Goal: Information Seeking & Learning: Learn about a topic

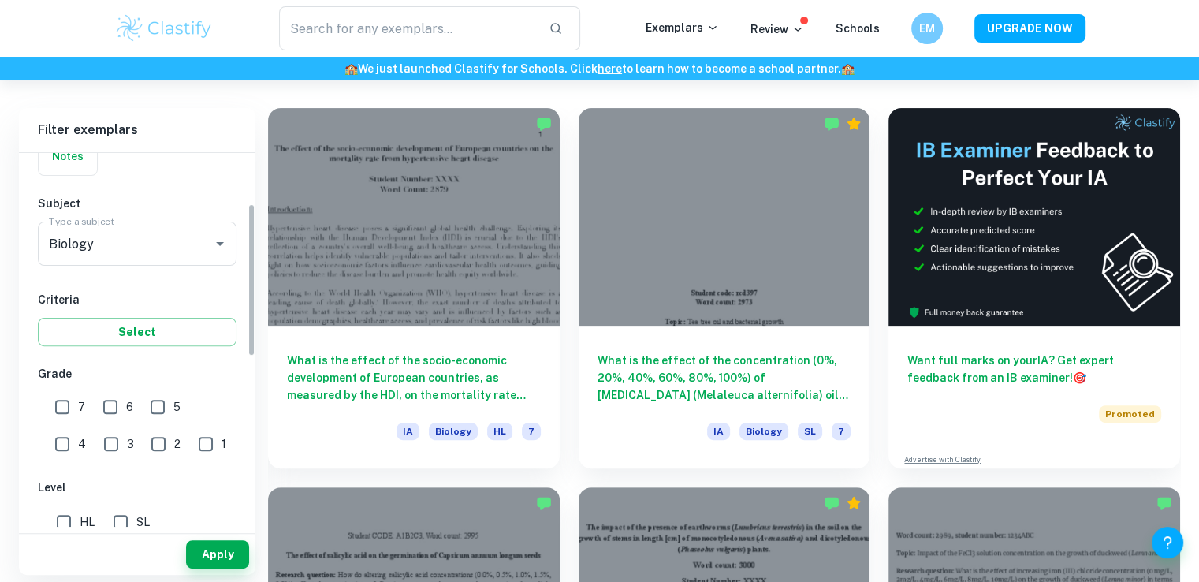
scroll to position [158, 0]
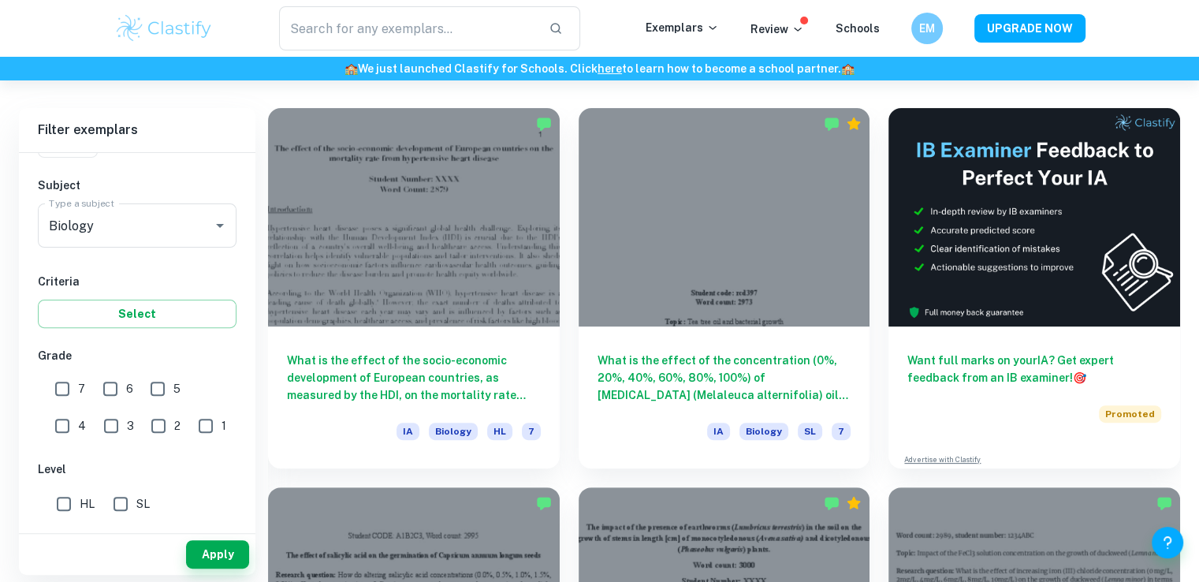
click at [69, 382] on input "7" at bounding box center [62, 389] width 32 height 32
checkbox input "true"
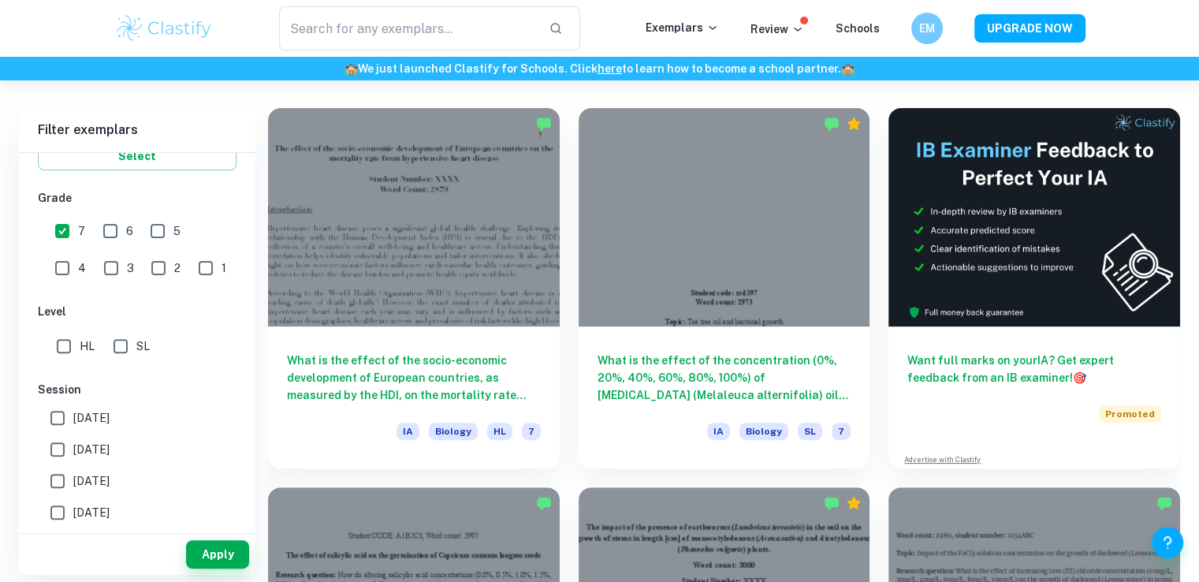
click at [124, 351] on input "SL" at bounding box center [121, 346] width 32 height 32
checkbox input "true"
click at [61, 443] on input "[DATE]" at bounding box center [58, 449] width 32 height 32
checkbox input "true"
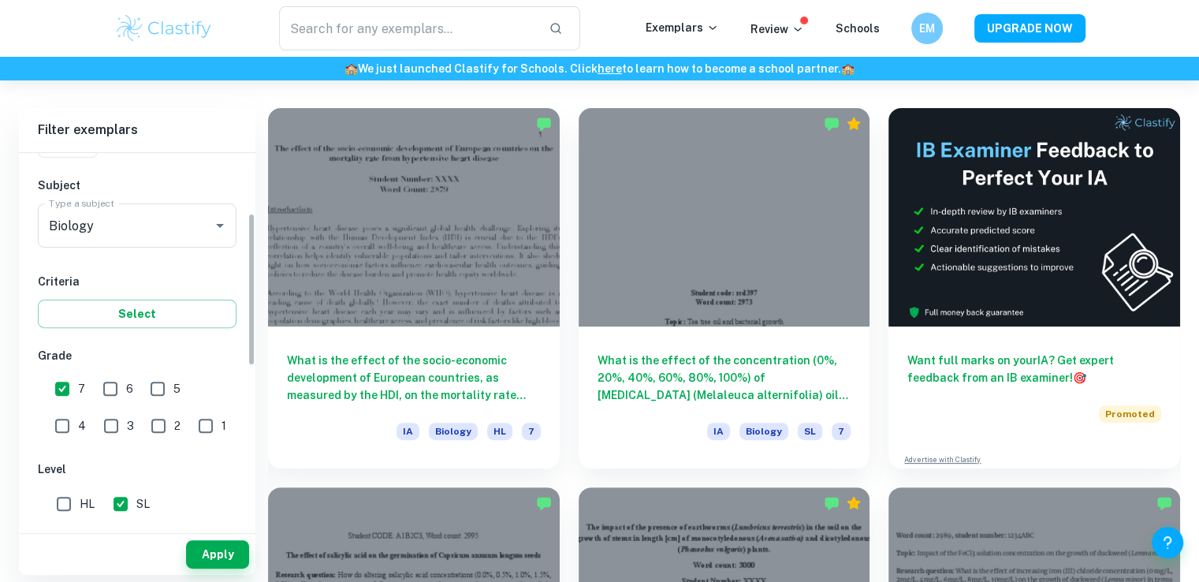
scroll to position [79, 0]
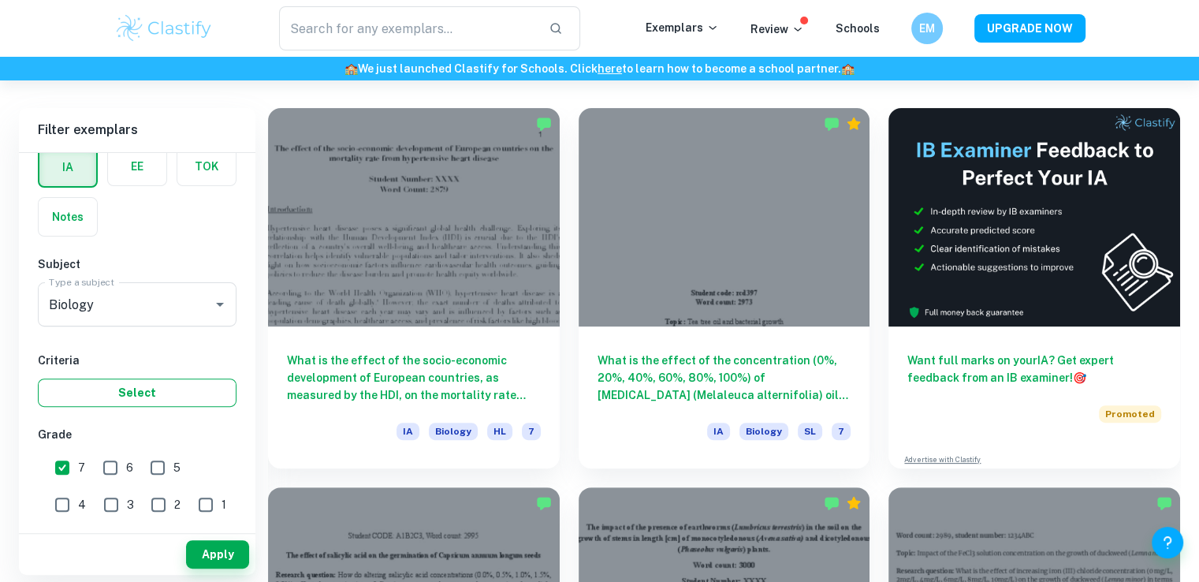
click at [173, 390] on button "Select" at bounding box center [137, 392] width 199 height 28
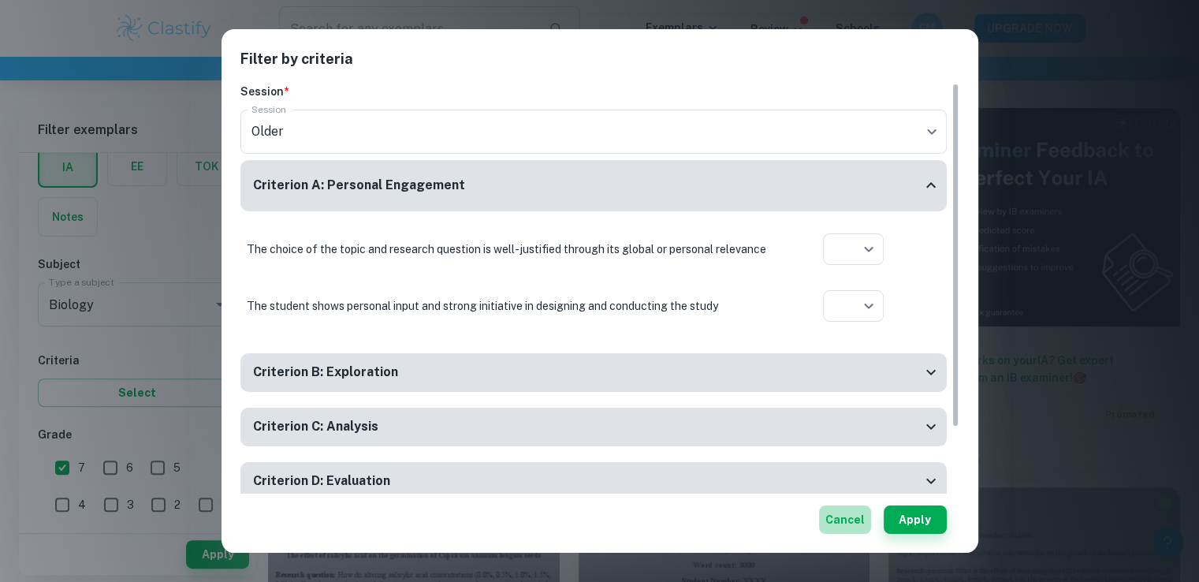
click at [852, 518] on button "Cancel" at bounding box center [845, 519] width 52 height 28
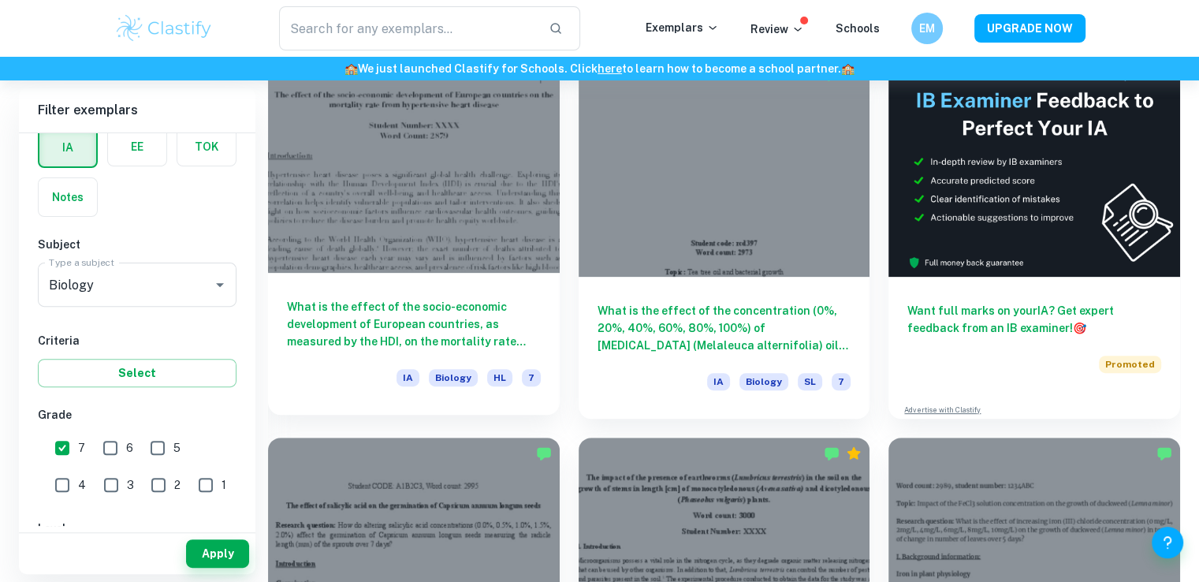
scroll to position [423, 0]
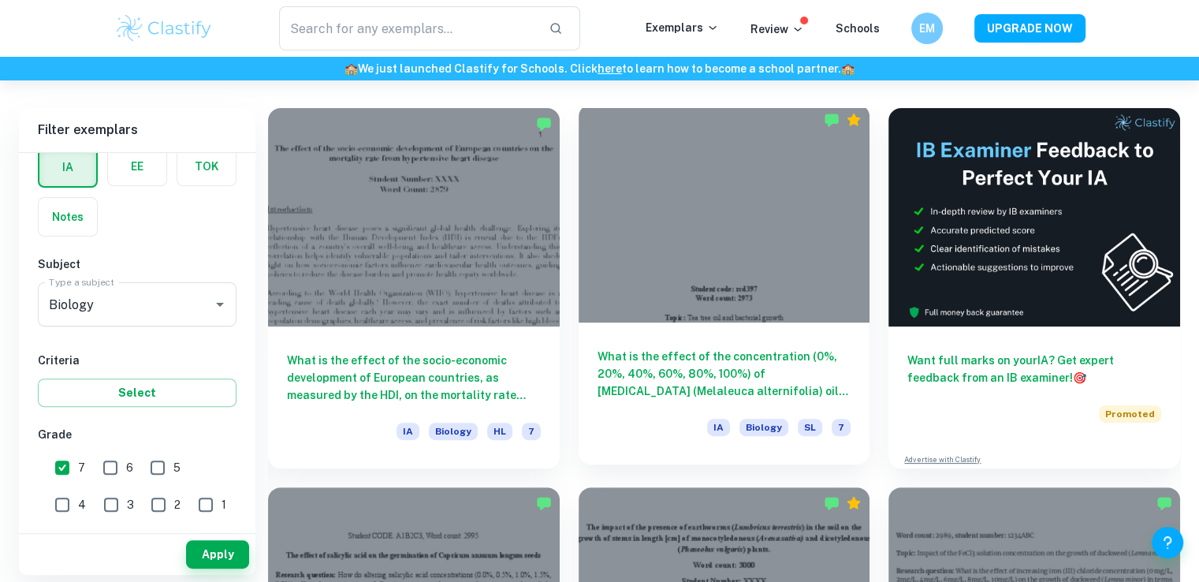
click at [669, 270] on div at bounding box center [724, 213] width 292 height 218
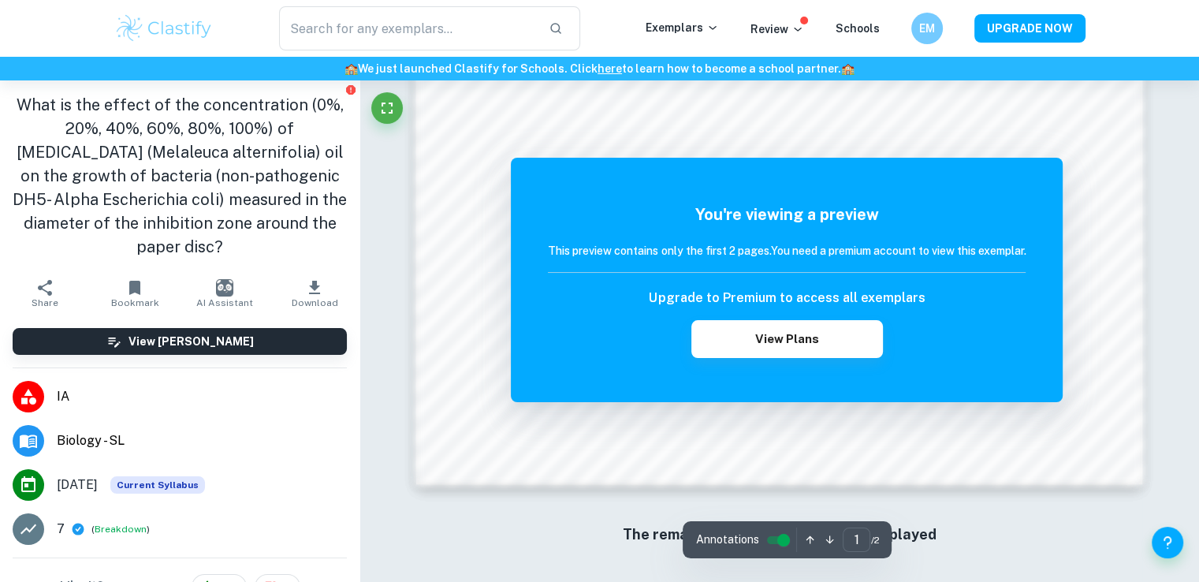
scroll to position [1685, 0]
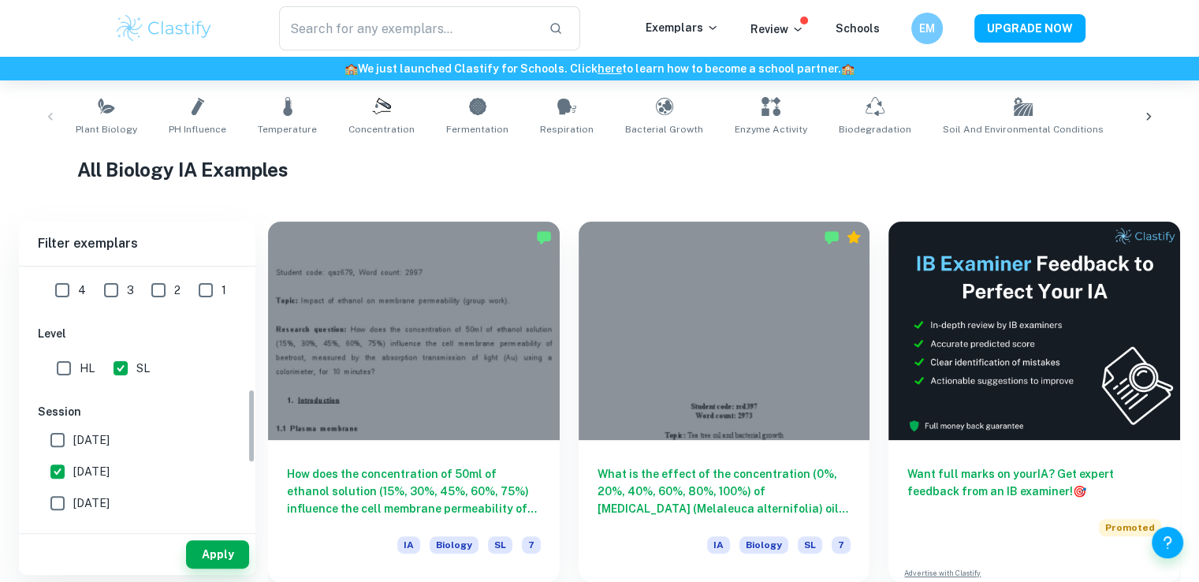
scroll to position [473, 0]
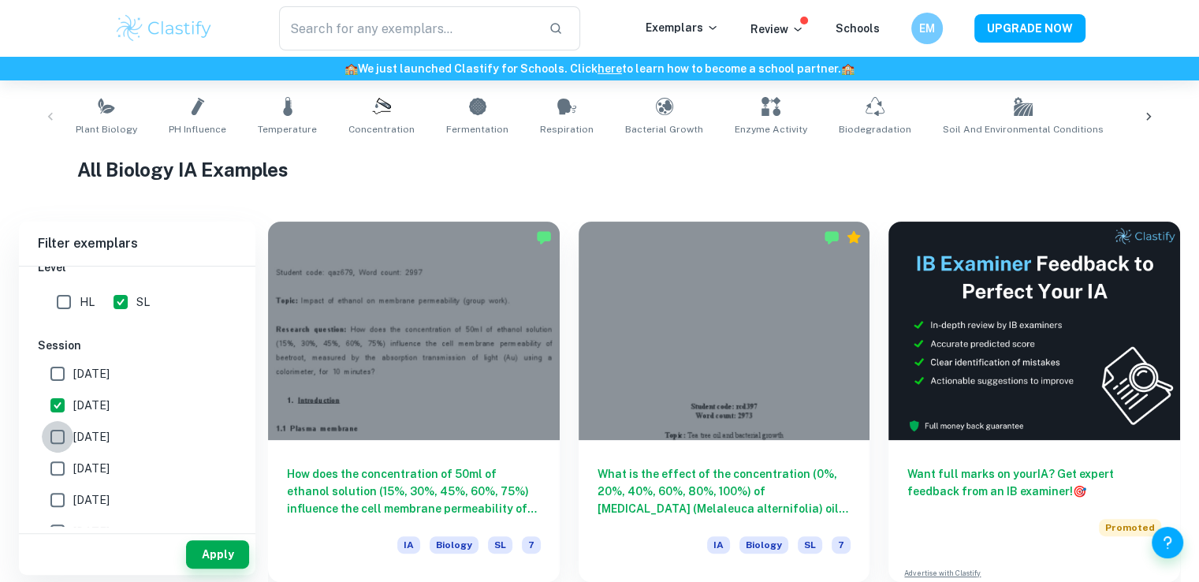
click at [65, 438] on input "[DATE]" at bounding box center [58, 437] width 32 height 32
click at [60, 426] on input "[DATE]" at bounding box center [58, 437] width 32 height 32
checkbox input "false"
click at [203, 543] on button "Apply" at bounding box center [217, 554] width 63 height 28
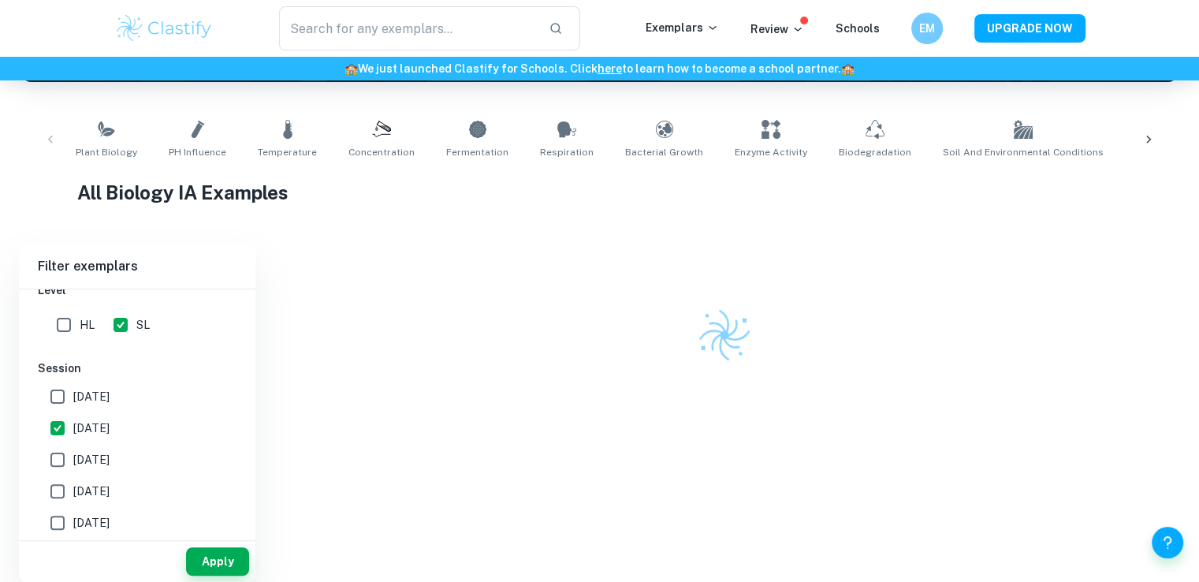
scroll to position [310, 0]
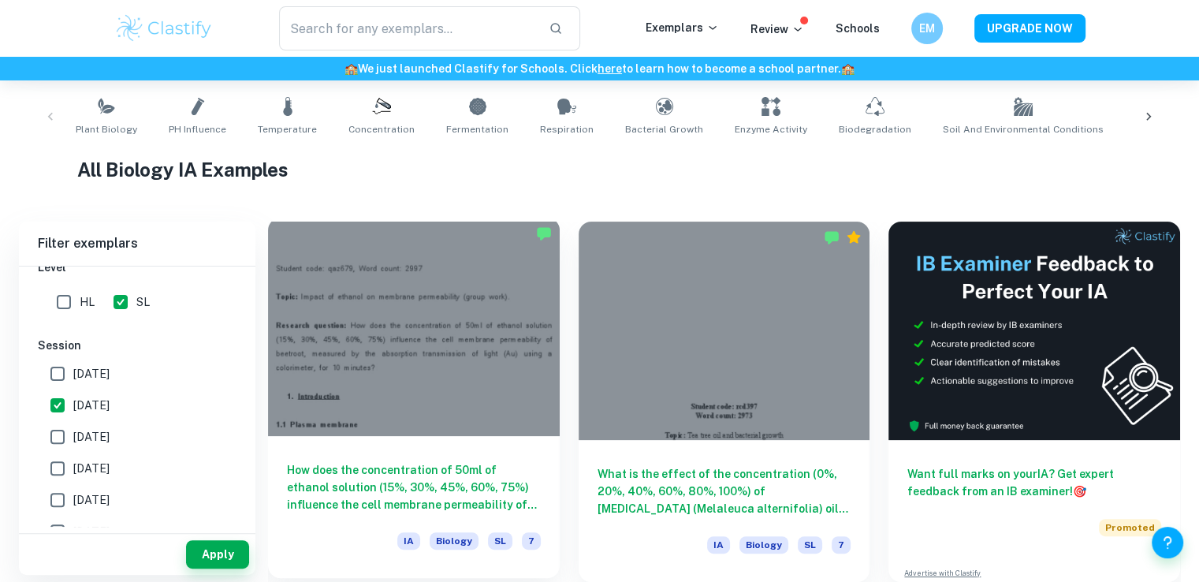
click at [515, 323] on div at bounding box center [414, 327] width 292 height 218
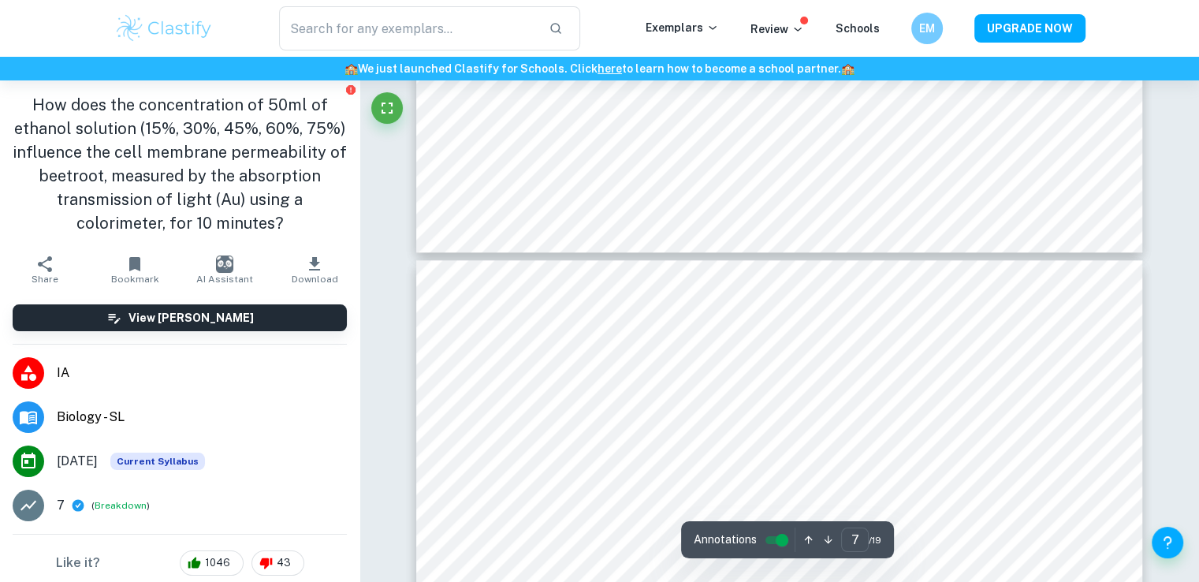
scroll to position [7172, 0]
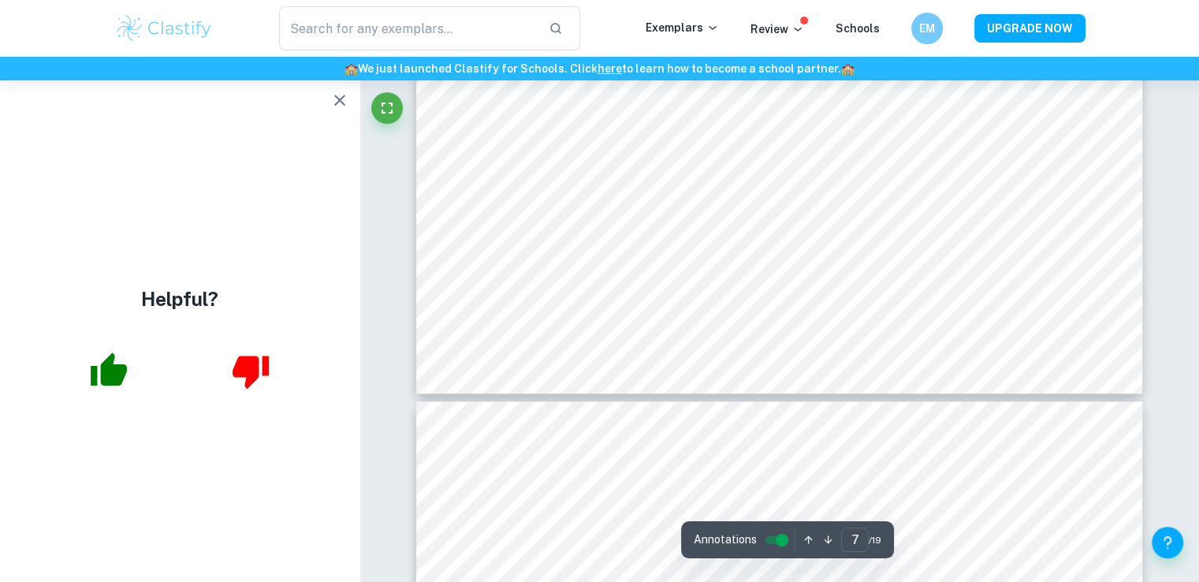
click at [347, 105] on icon "button" at bounding box center [339, 100] width 19 height 19
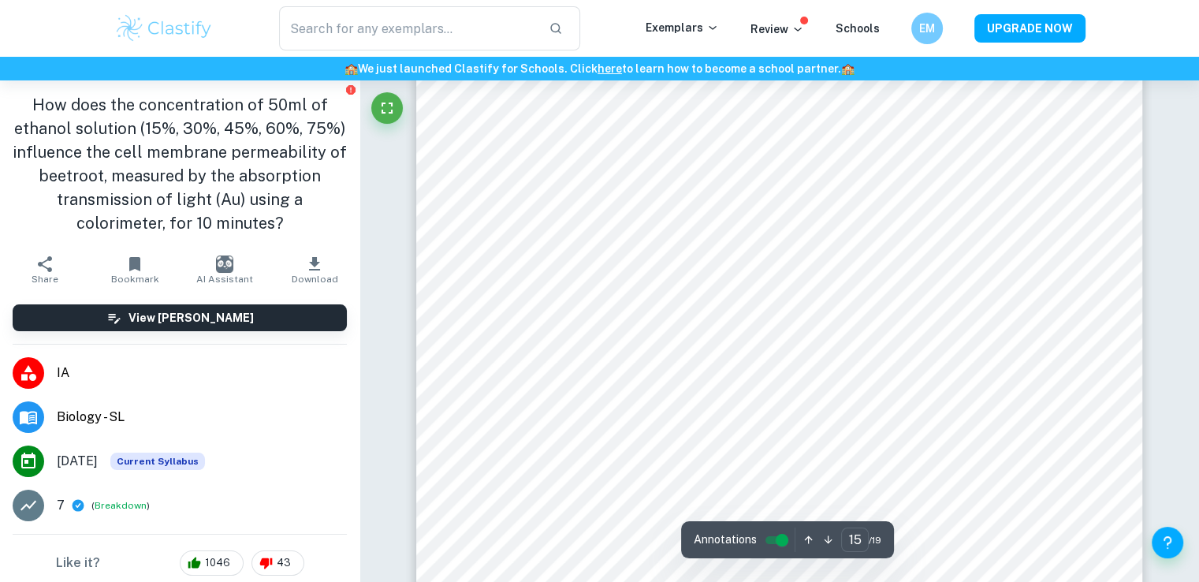
scroll to position [15290, 0]
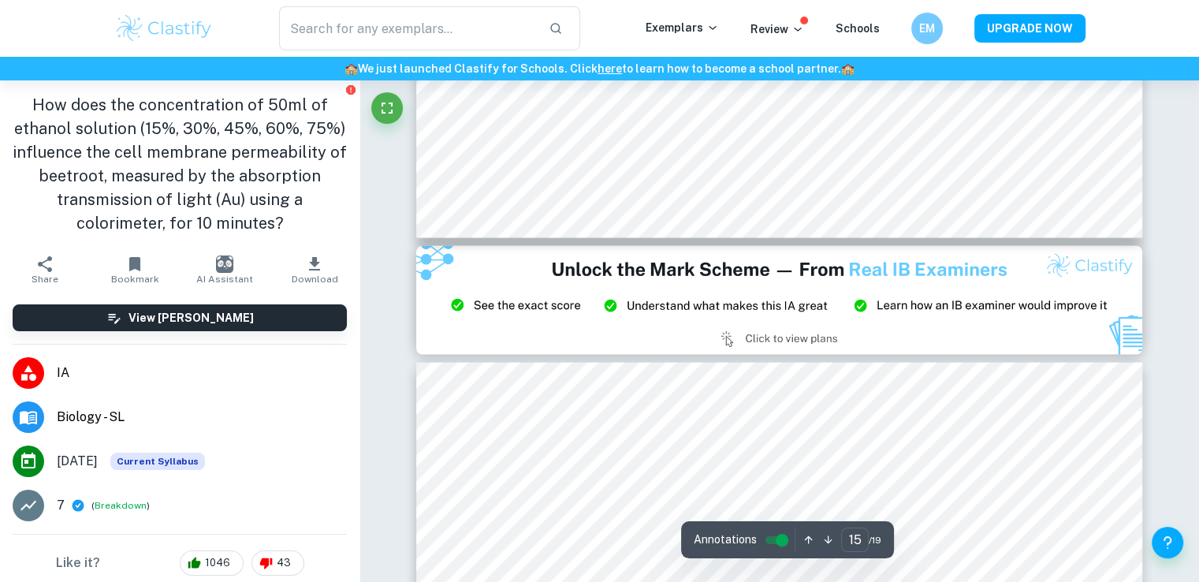
type input "14"
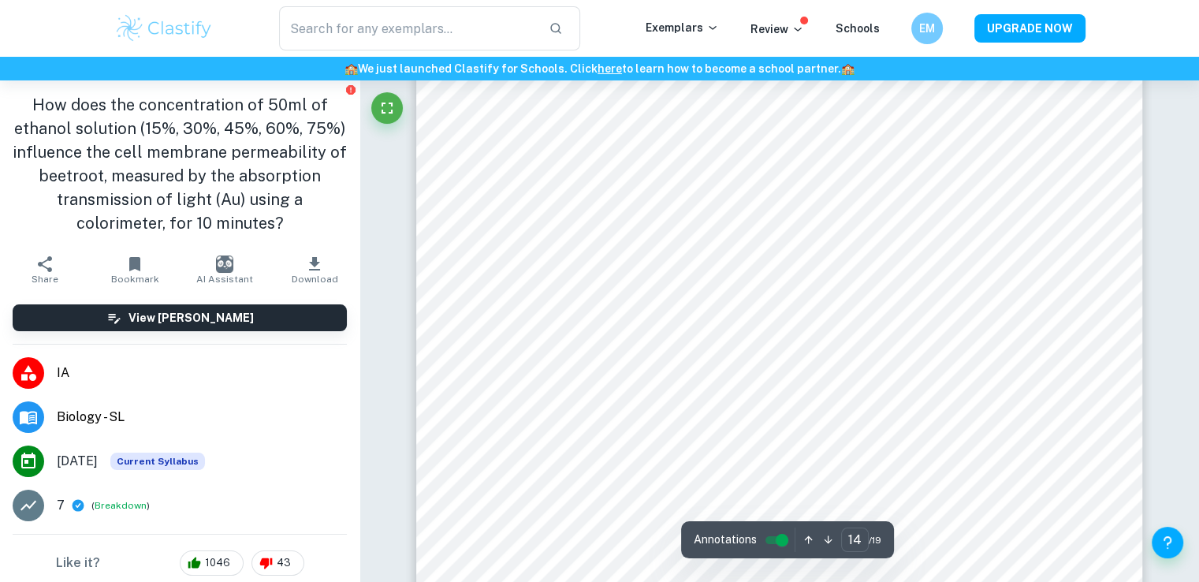
scroll to position [13871, 0]
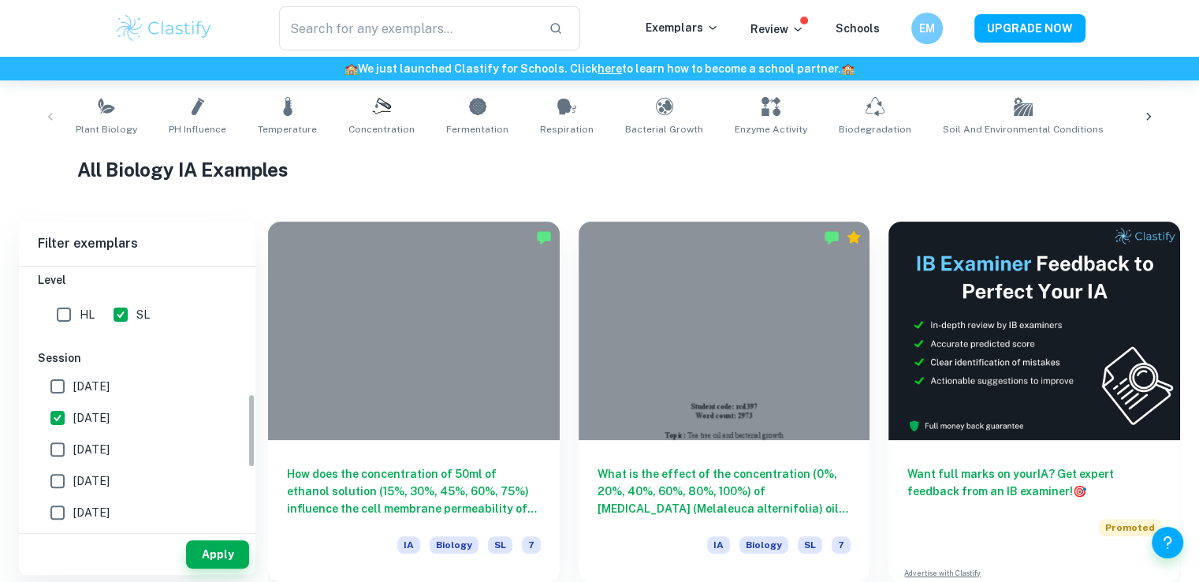
scroll to position [473, 0]
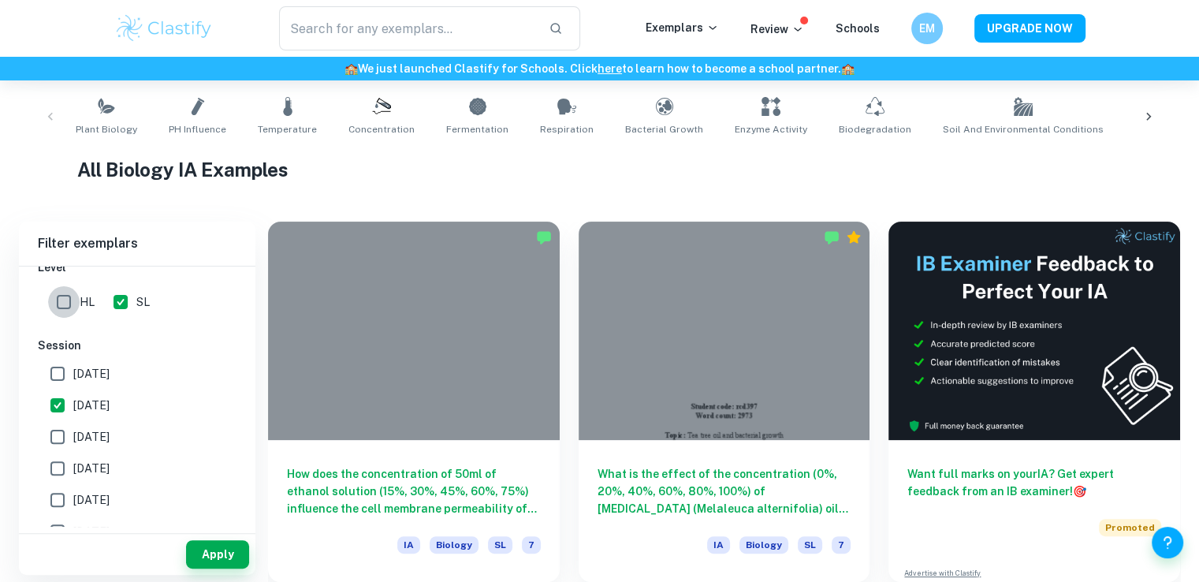
click at [61, 297] on input "HL" at bounding box center [64, 302] width 32 height 32
checkbox input "true"
click at [117, 296] on input "SL" at bounding box center [121, 302] width 32 height 32
checkbox input "false"
click at [218, 565] on button "Apply" at bounding box center [217, 554] width 63 height 28
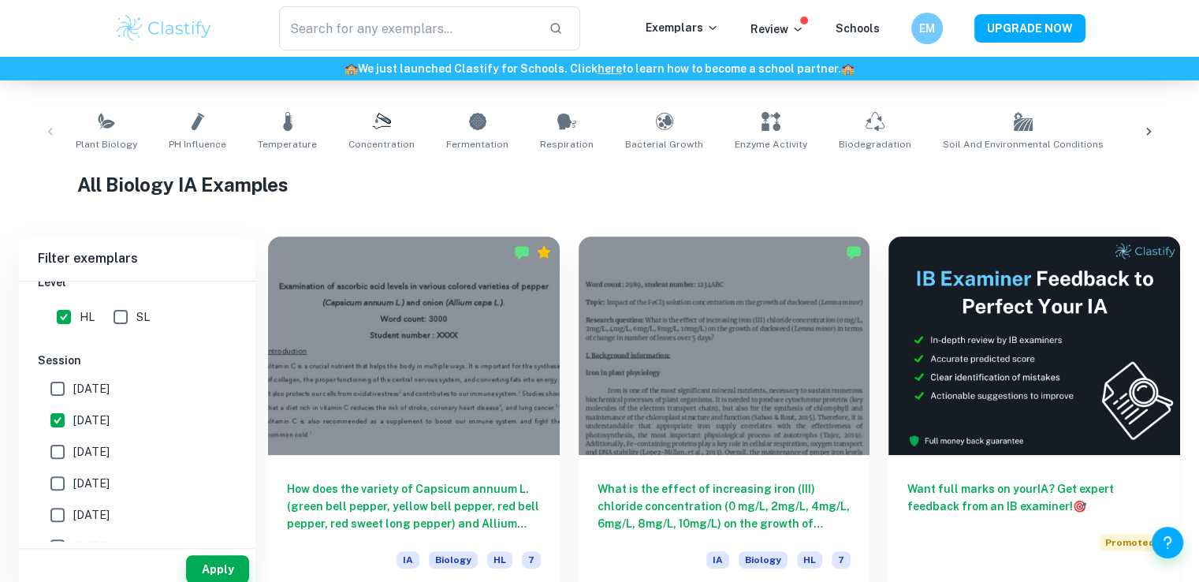
scroll to position [310, 0]
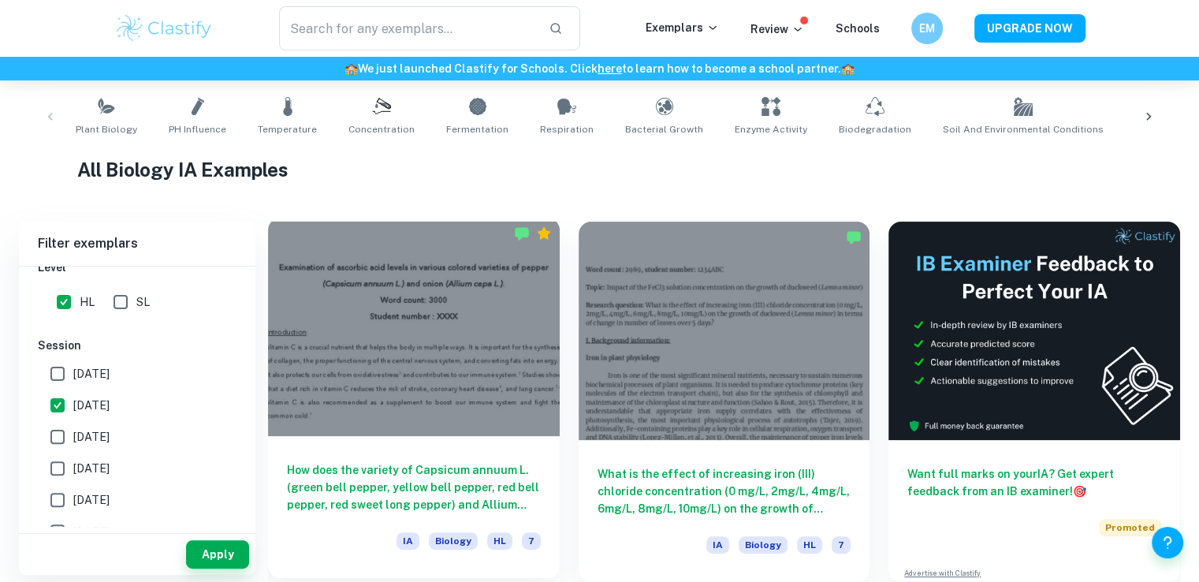
click at [355, 361] on div at bounding box center [414, 327] width 292 height 218
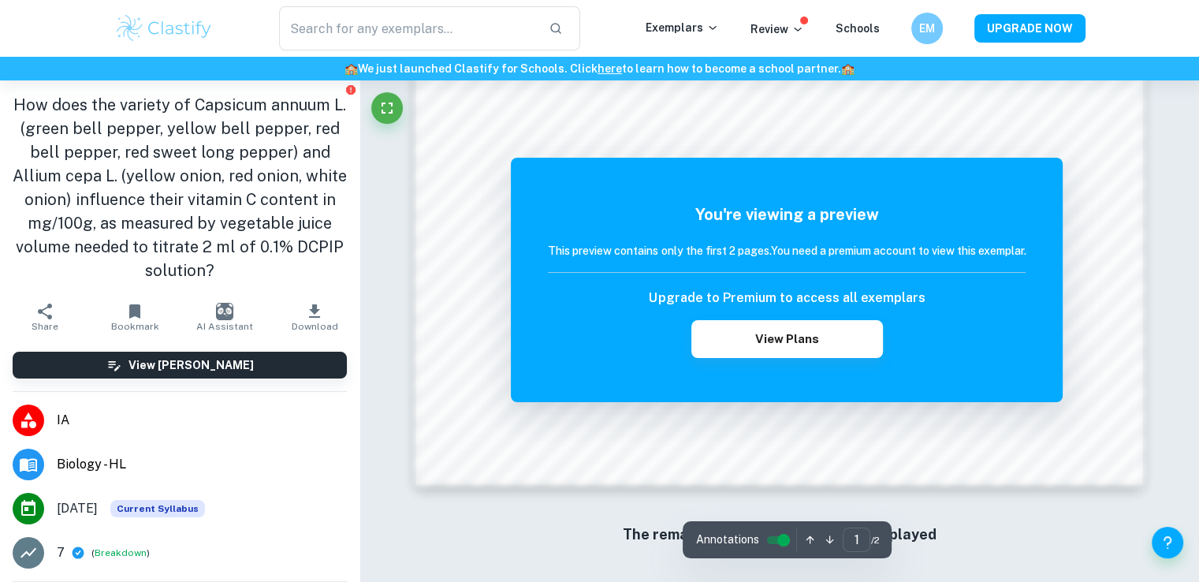
scroll to position [1687, 0]
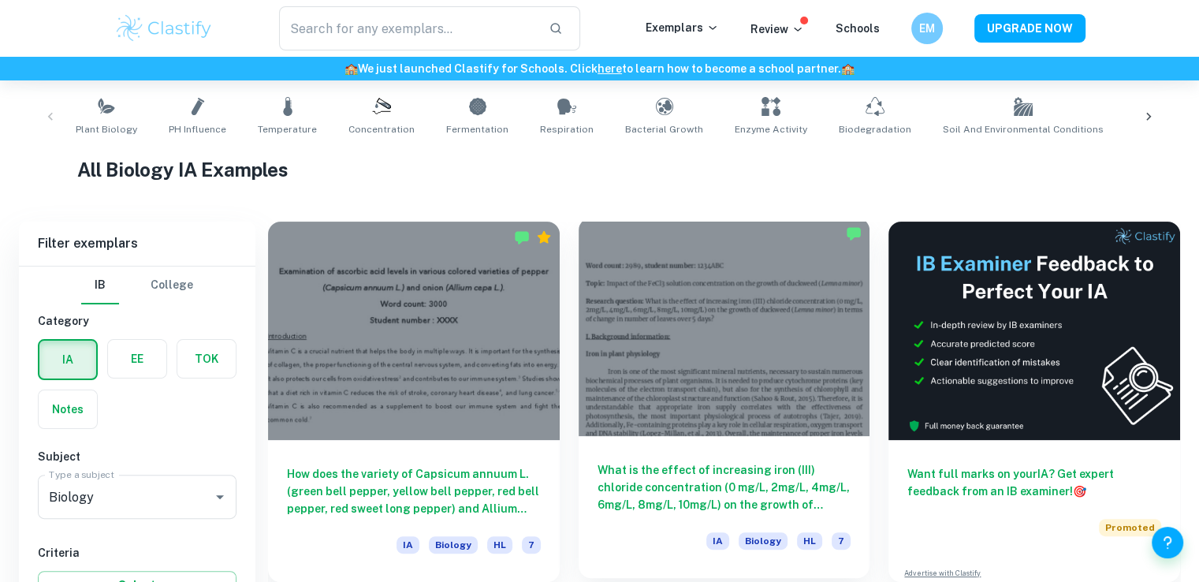
scroll to position [389, 0]
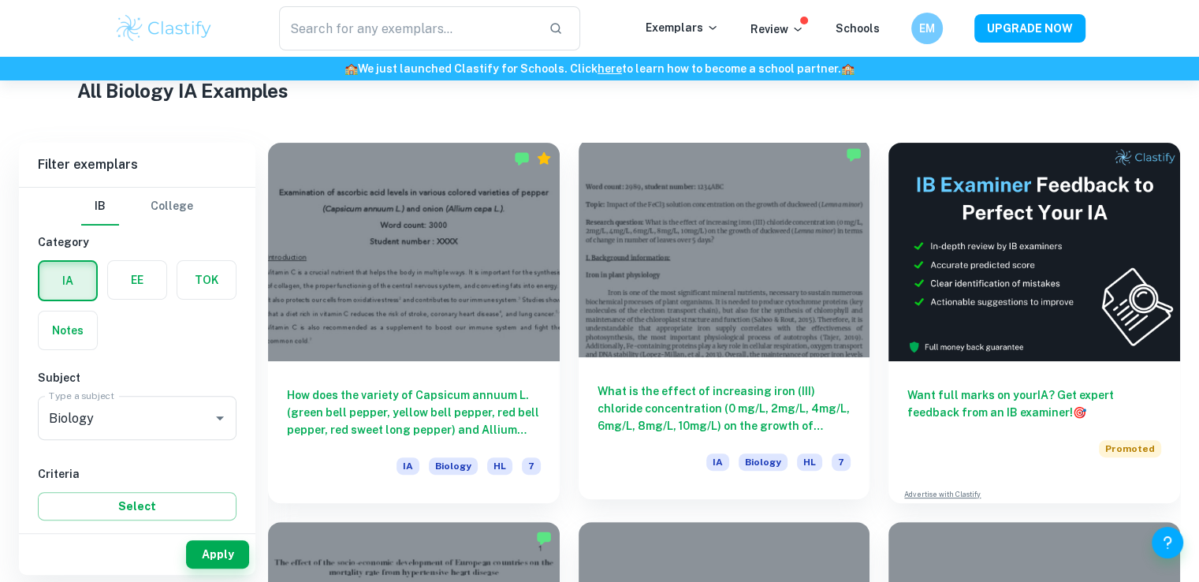
click at [709, 379] on div "What is the effect of increasing [MEDICAL_DATA]) chloride concentration (0 mg/L…" at bounding box center [724, 428] width 292 height 142
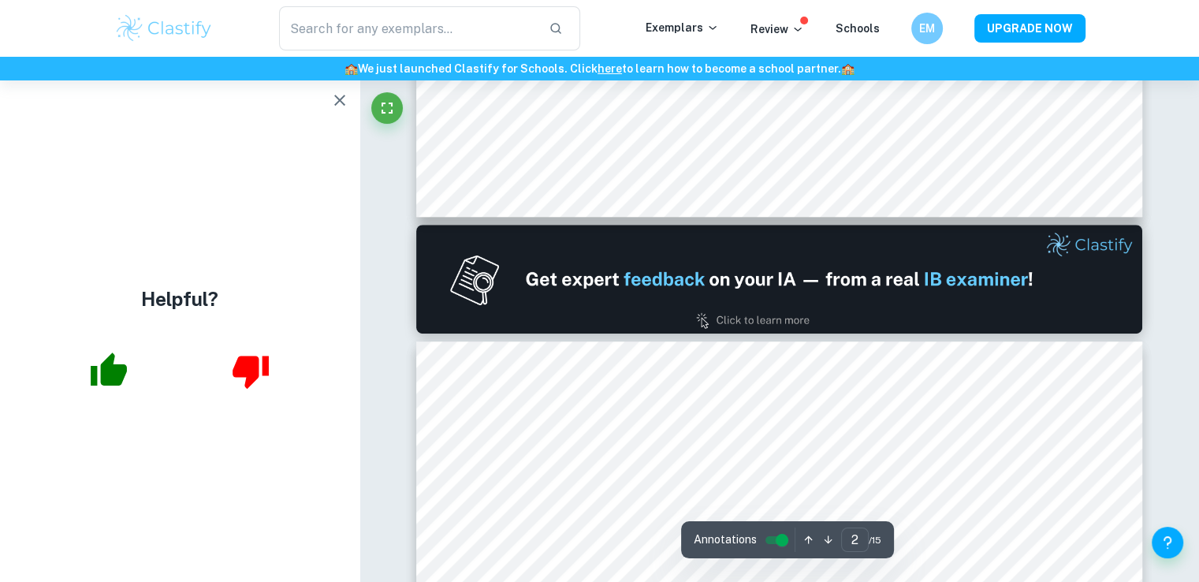
type input "1"
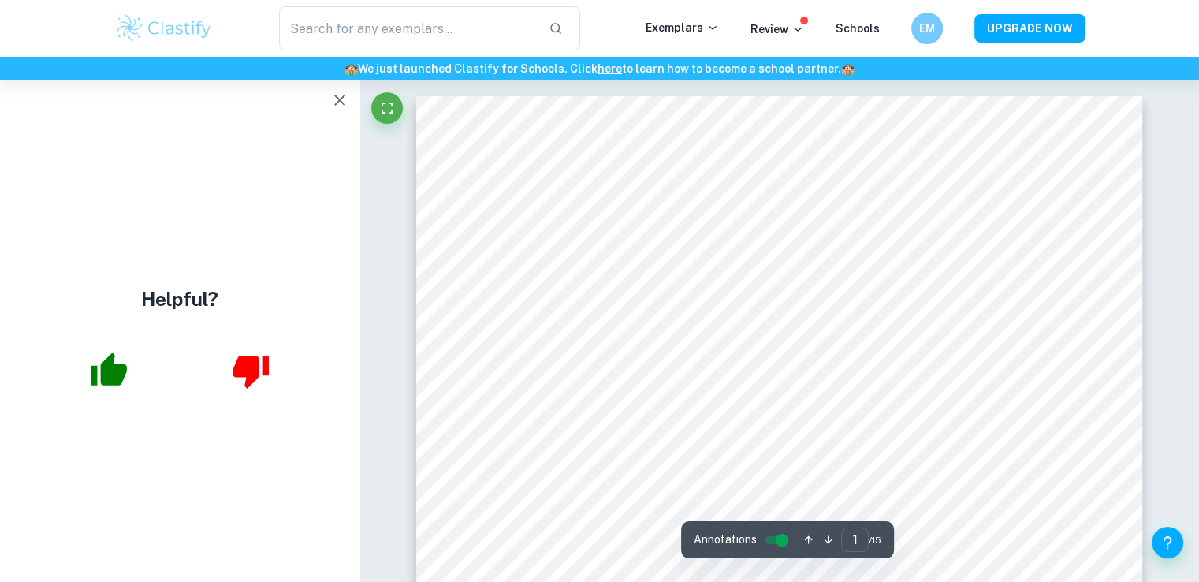
click at [344, 92] on icon "button" at bounding box center [339, 100] width 19 height 19
